Goal: Information Seeking & Learning: Find specific fact

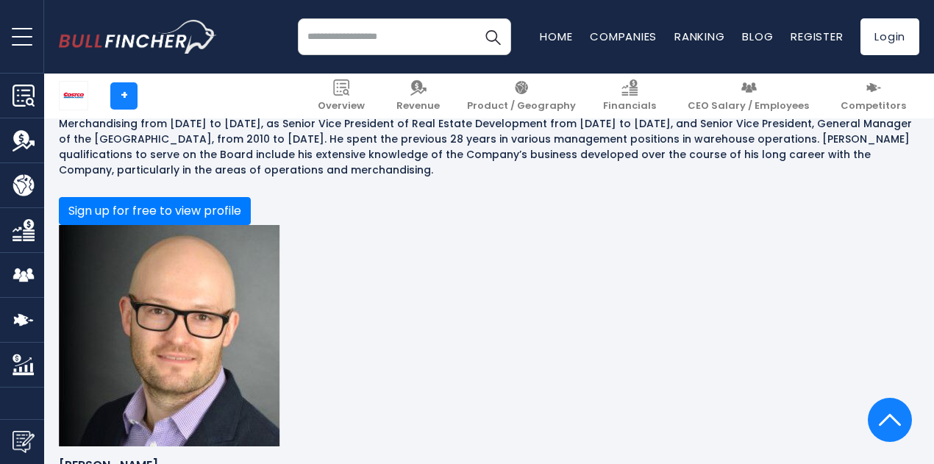
scroll to position [1476, 0]
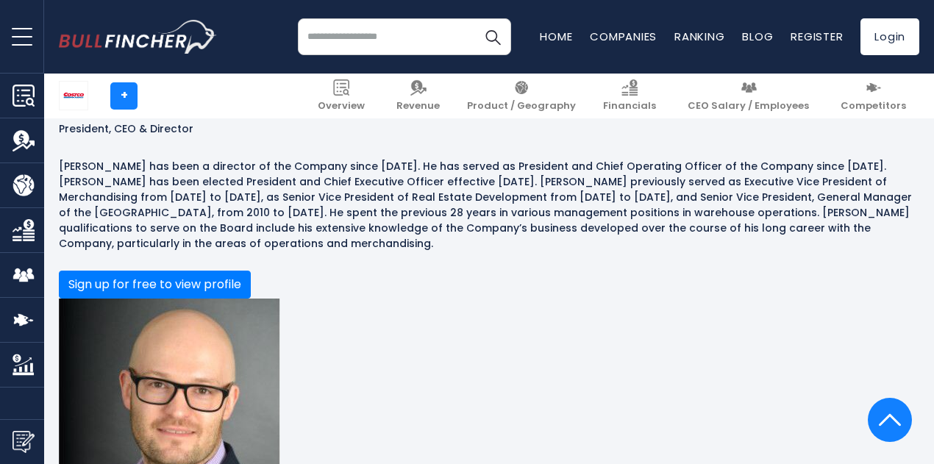
drag, startPoint x: 235, startPoint y: 209, endPoint x: 320, endPoint y: 214, distance: 85.5
copy p "[PERSON_NAME]"
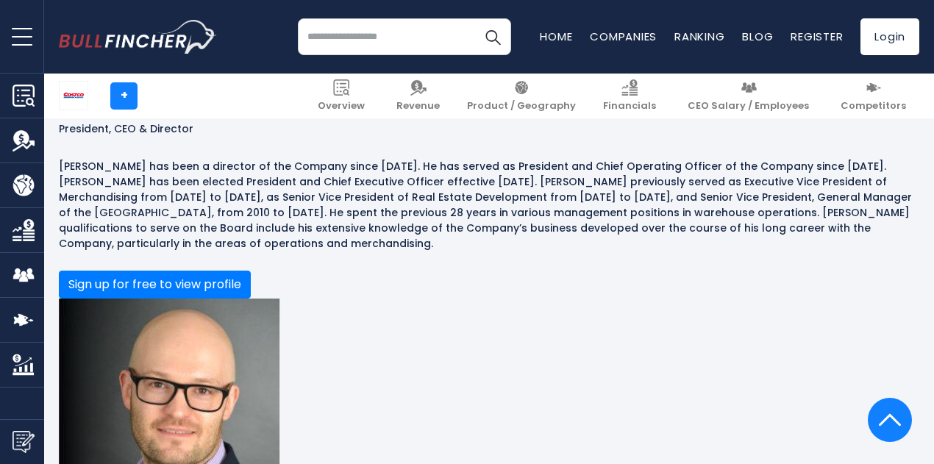
drag, startPoint x: 237, startPoint y: 208, endPoint x: 574, endPoint y: 247, distance: 339.8
drag, startPoint x: 564, startPoint y: 229, endPoint x: 227, endPoint y: 217, distance: 337.0
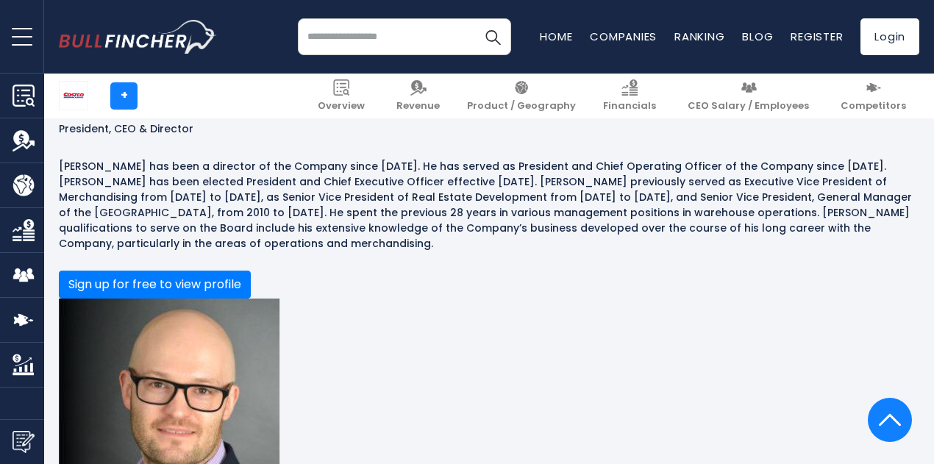
copy p "[PERSON_NAME] is an accomplished technology executive with extensive experience…"
drag, startPoint x: 231, startPoint y: 210, endPoint x: 567, endPoint y: 233, distance: 336.8
copy p "[PERSON_NAME] is an accomplished technology executive with extensive experience…"
